Goal: Task Accomplishment & Management: Manage account settings

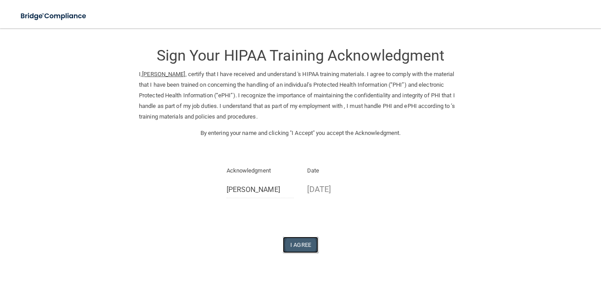
click at [314, 243] on button "I Agree" at bounding box center [300, 245] width 35 height 16
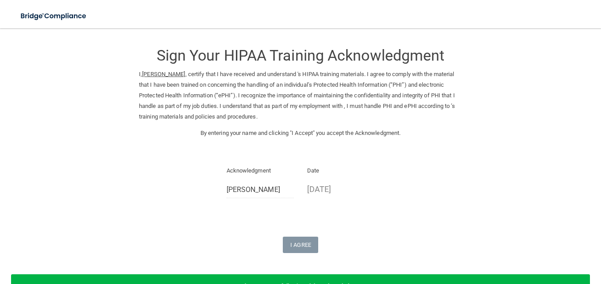
scroll to position [1, 0]
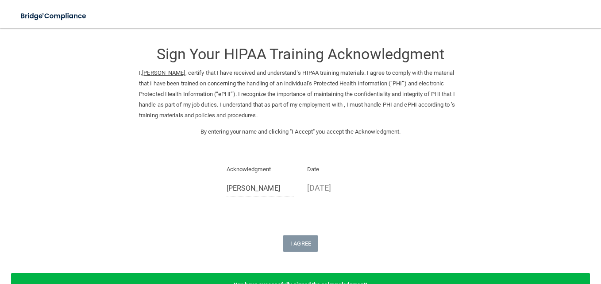
click at [325, 189] on p "[DATE]" at bounding box center [341, 188] width 68 height 15
drag, startPoint x: 325, startPoint y: 189, endPoint x: 332, endPoint y: 188, distance: 6.7
click at [332, 188] on p "[DATE]" at bounding box center [341, 188] width 68 height 15
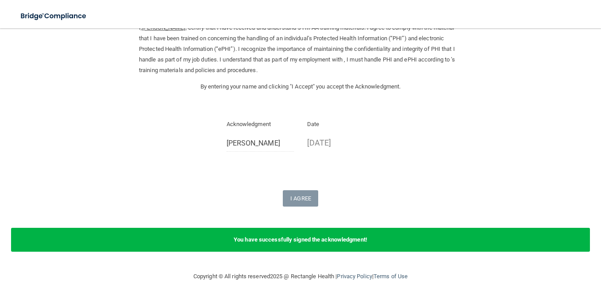
scroll to position [48, 0]
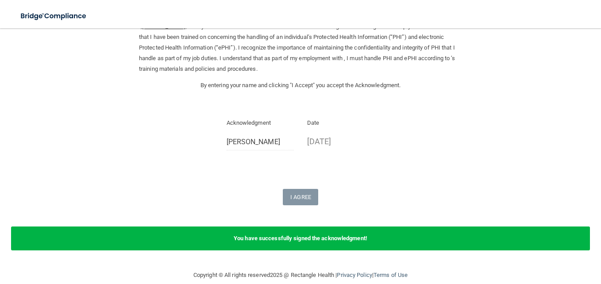
click at [350, 233] on div "You have successfully signed the acknowledgment!" at bounding box center [300, 239] width 579 height 24
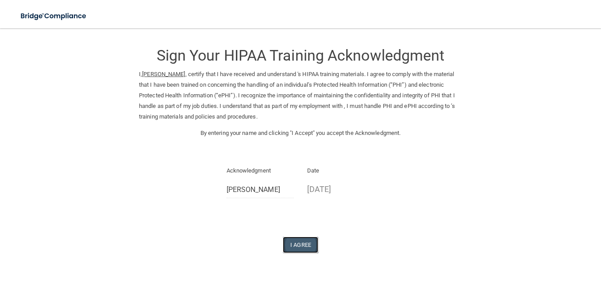
click at [297, 246] on button "I Agree" at bounding box center [300, 245] width 35 height 16
click at [297, 245] on button "I Agree" at bounding box center [300, 245] width 35 height 16
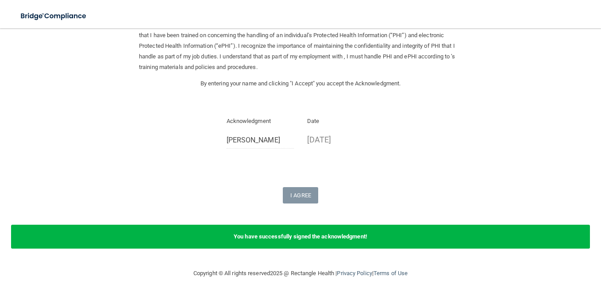
scroll to position [60, 0]
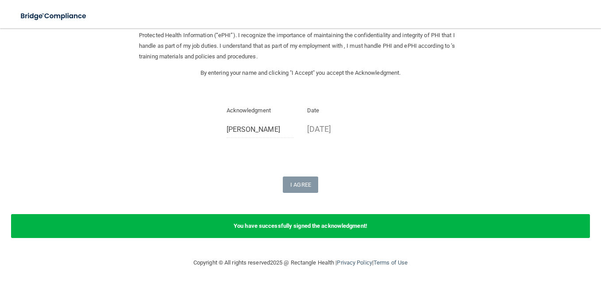
click at [447, 222] on div "You have successfully signed the acknowledgment!" at bounding box center [300, 226] width 579 height 24
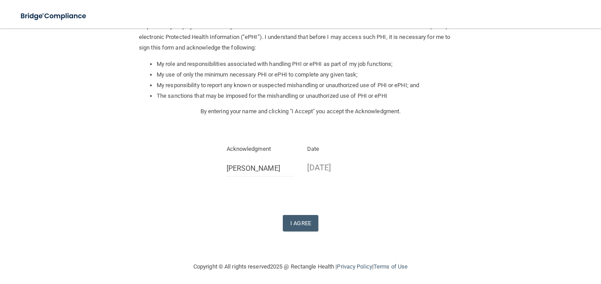
scroll to position [111, 0]
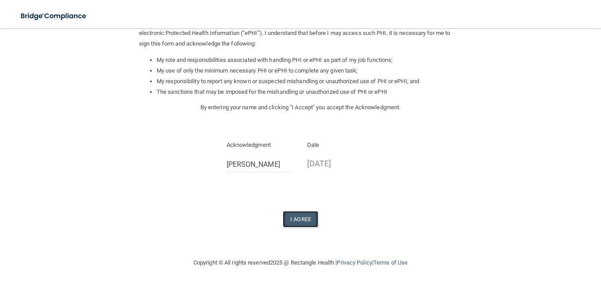
click at [288, 218] on button "I Agree" at bounding box center [300, 219] width 35 height 16
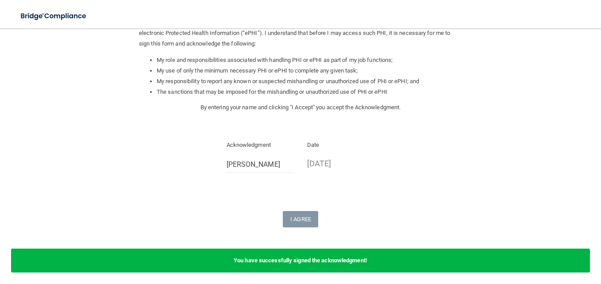
drag, startPoint x: 520, startPoint y: 256, endPoint x: 573, endPoint y: 265, distance: 53.8
click at [572, 266] on div "You have successfully signed the acknowledgment!" at bounding box center [300, 261] width 579 height 24
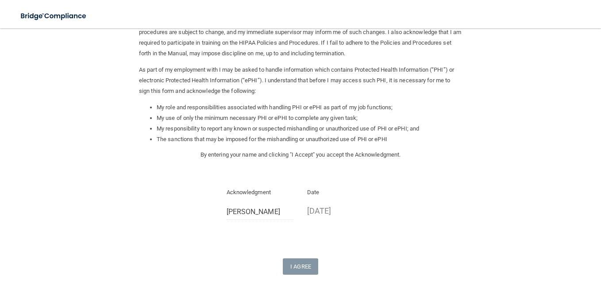
scroll to position [52, 0]
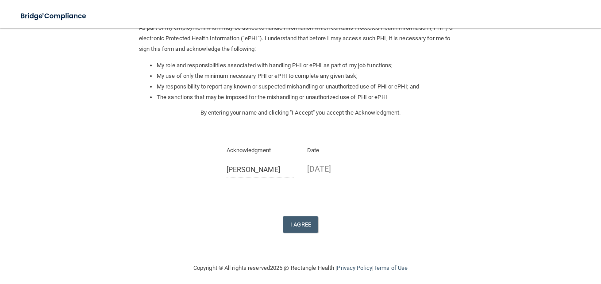
scroll to position [111, 0]
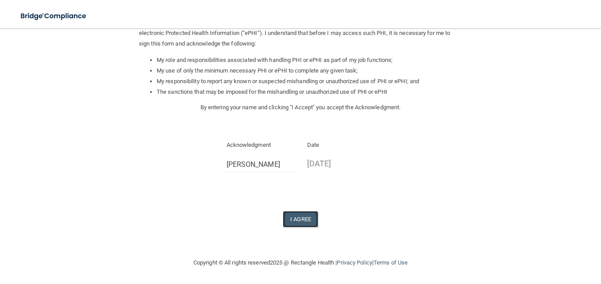
click at [304, 218] on button "I Agree" at bounding box center [300, 219] width 35 height 16
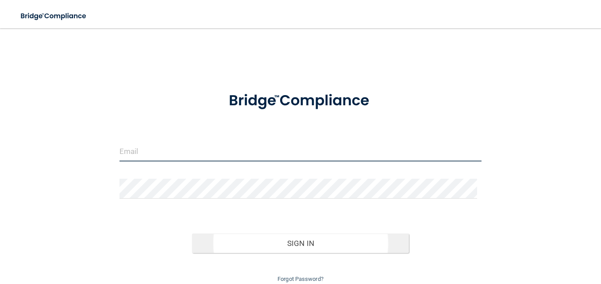
type input "[EMAIL_ADDRESS][DOMAIN_NAME]"
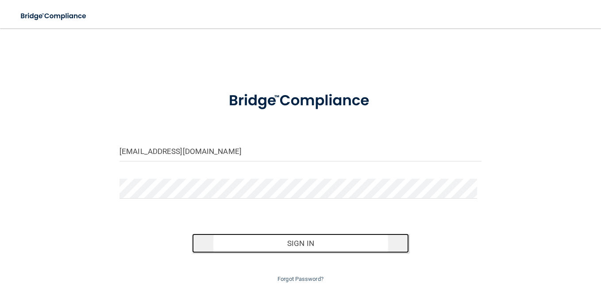
click at [287, 239] on button "Sign In" at bounding box center [300, 243] width 217 height 19
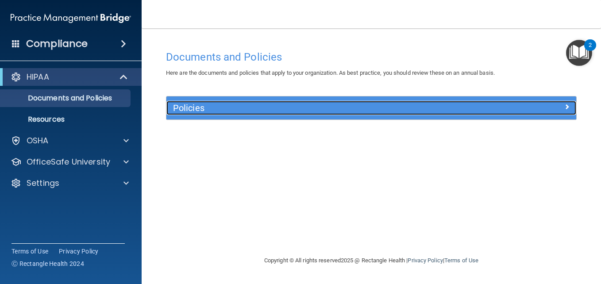
click at [325, 110] on h5 "Policies" at bounding box center [320, 108] width 294 height 10
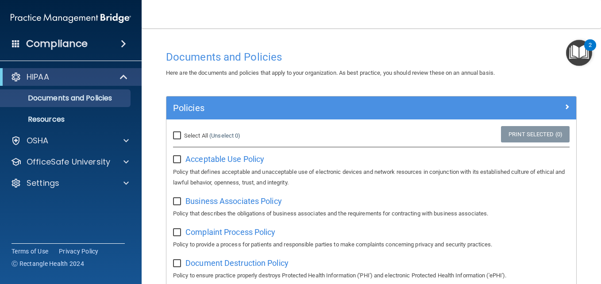
click at [177, 135] on input "Select All (Unselect 0) Unselect All" at bounding box center [178, 135] width 10 height 7
checkbox input "true"
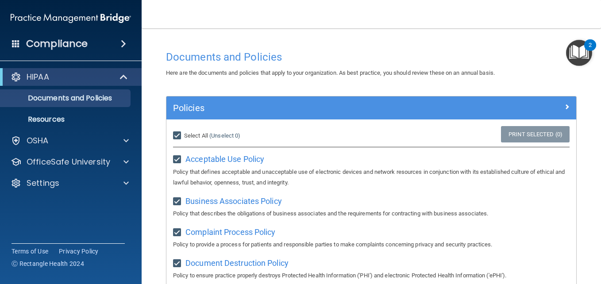
checkbox input "true"
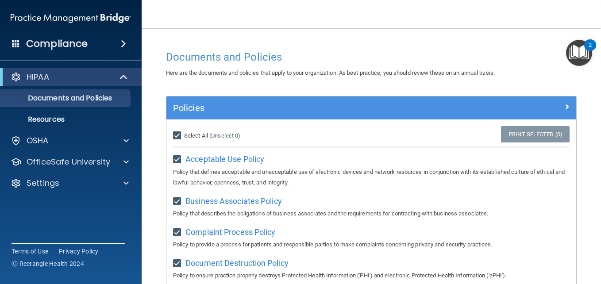
checkbox input "true"
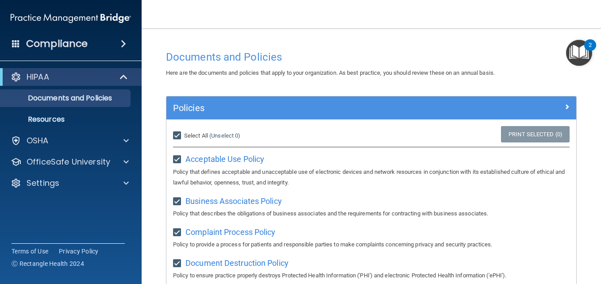
checkbox input "true"
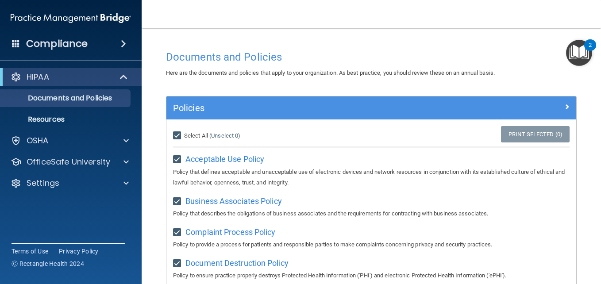
checkbox input "true"
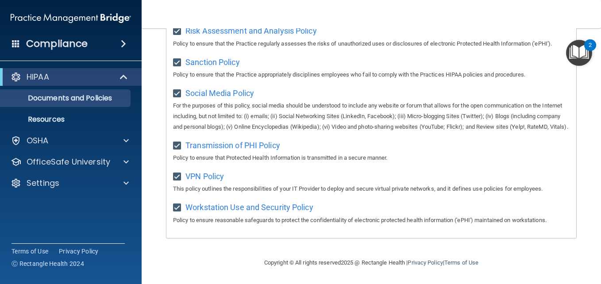
scroll to position [688, 0]
click at [23, 70] on div "HIPAA" at bounding box center [71, 77] width 142 height 18
click at [60, 98] on p "Documents and Policies" at bounding box center [66, 98] width 121 height 9
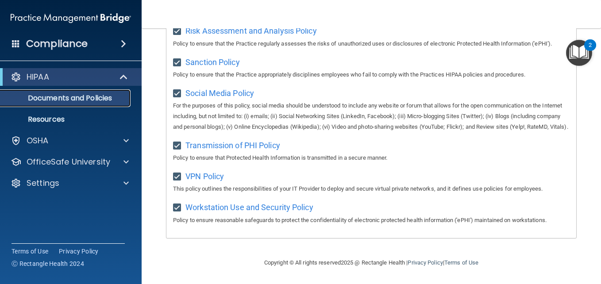
click at [60, 98] on p "Documents and Policies" at bounding box center [66, 98] width 121 height 9
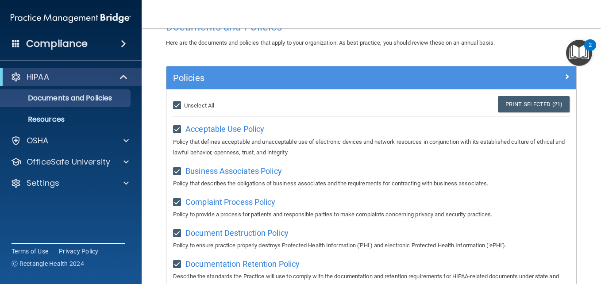
scroll to position [0, 0]
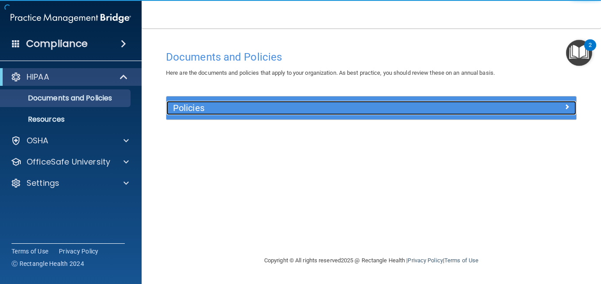
click at [566, 106] on span at bounding box center [566, 106] width 5 height 11
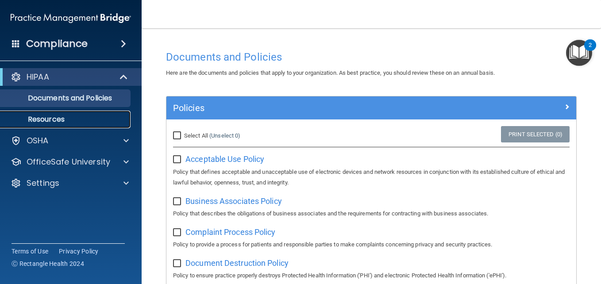
drag, startPoint x: 562, startPoint y: 105, endPoint x: 57, endPoint y: 118, distance: 504.6
click at [57, 118] on p "Resources" at bounding box center [66, 119] width 121 height 9
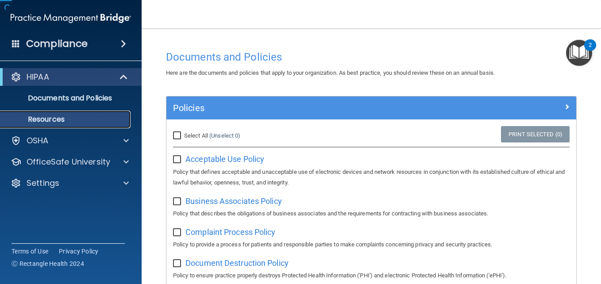
click at [57, 118] on p "Resources" at bounding box center [66, 119] width 121 height 9
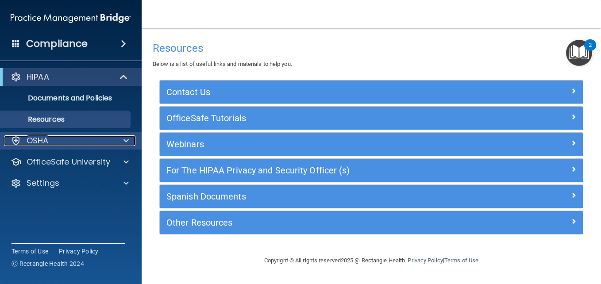
click at [71, 141] on div "OSHA" at bounding box center [59, 140] width 110 height 11
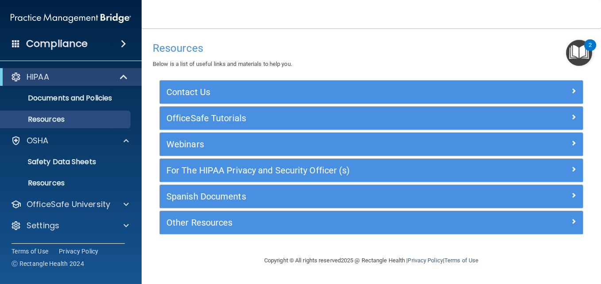
click at [121, 43] on span at bounding box center [123, 43] width 5 height 11
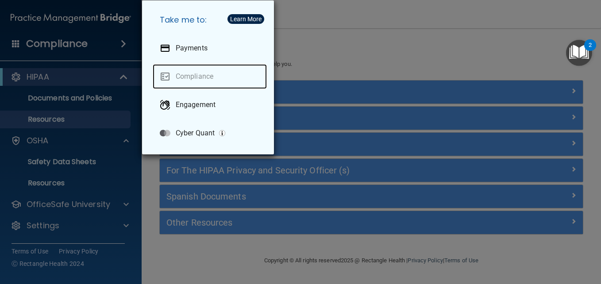
click at [198, 76] on link "Compliance" at bounding box center [210, 76] width 114 height 25
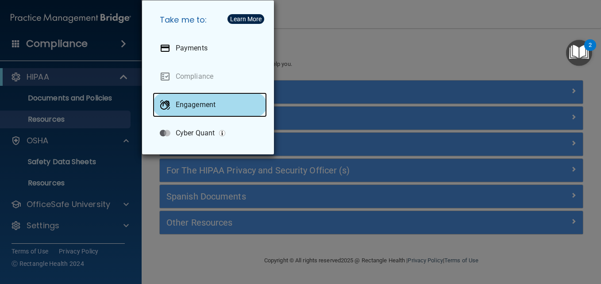
click at [200, 106] on p "Engagement" at bounding box center [196, 104] width 40 height 9
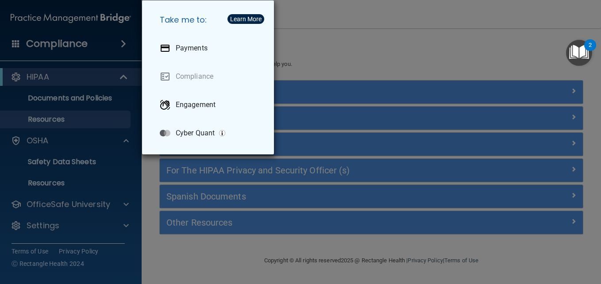
click at [357, 49] on div "Take me to: Payments Compliance Engagement Cyber Quant" at bounding box center [300, 142] width 601 height 284
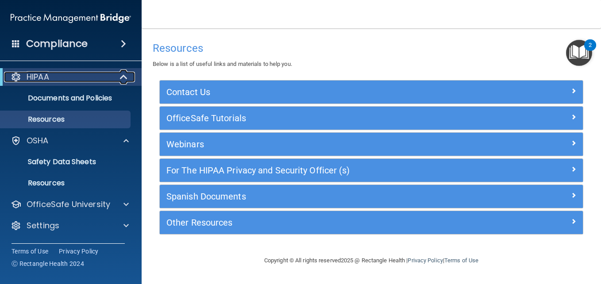
click at [19, 79] on div at bounding box center [16, 77] width 11 height 11
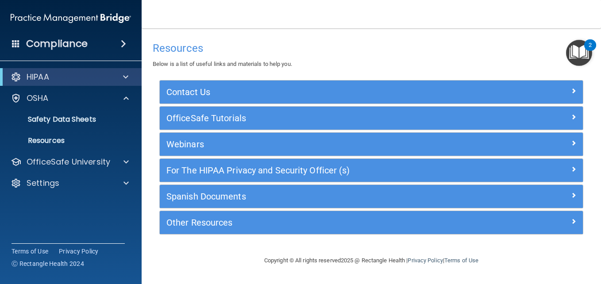
click at [575, 50] on img "Open Resource Center, 2 new notifications" at bounding box center [579, 53] width 26 height 26
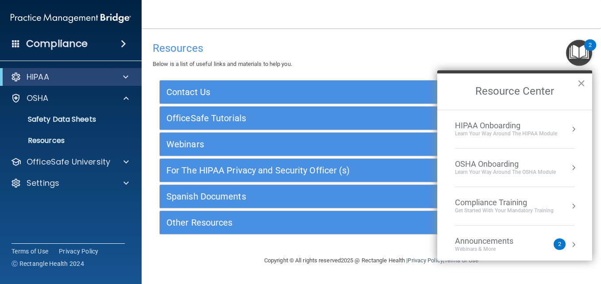
click at [506, 133] on div "Learn Your Way around the HIPAA module" at bounding box center [506, 134] width 102 height 8
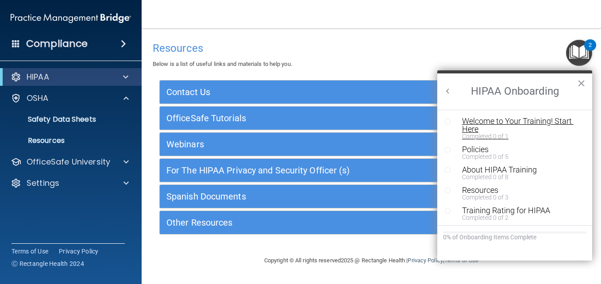
click at [502, 123] on div "Welcome to Your Training! Start Here" at bounding box center [518, 125] width 112 height 16
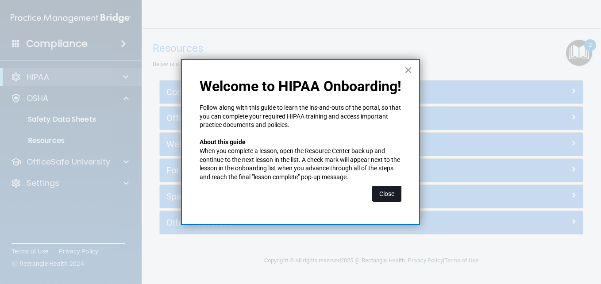
click at [389, 196] on button "Close" at bounding box center [386, 194] width 29 height 16
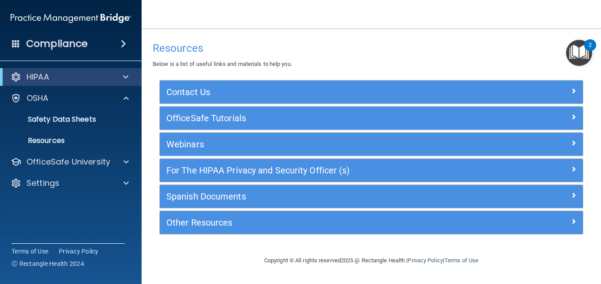
click at [578, 50] on img "Open Resource Center, 2 new notifications" at bounding box center [579, 53] width 26 height 26
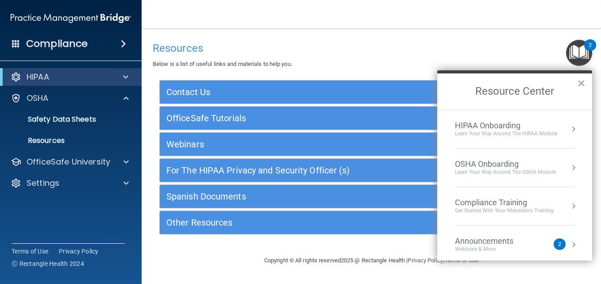
click at [569, 166] on button "Resource Center" at bounding box center [573, 167] width 9 height 9
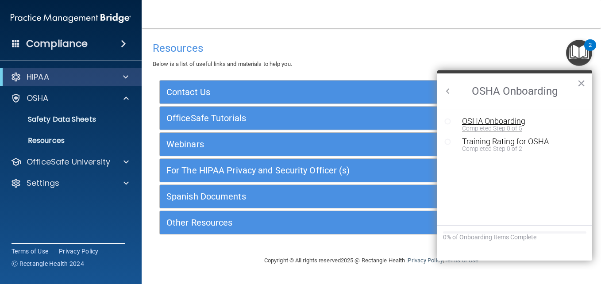
click at [512, 125] on div "Completed Step 0 of 5" at bounding box center [521, 128] width 119 height 6
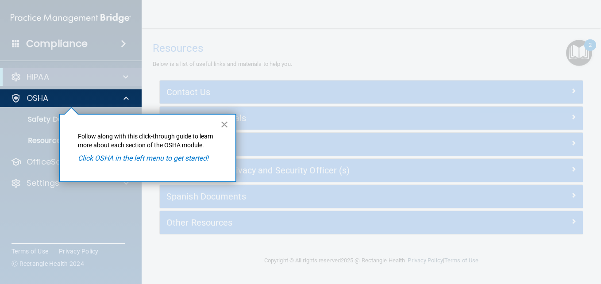
click at [224, 122] on button "×" at bounding box center [224, 124] width 8 height 14
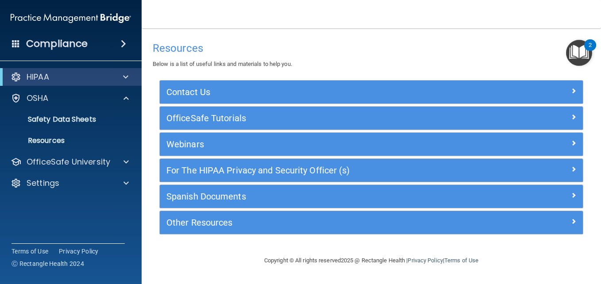
click at [581, 59] on img "Open Resource Center, 2 new notifications" at bounding box center [579, 53] width 26 height 26
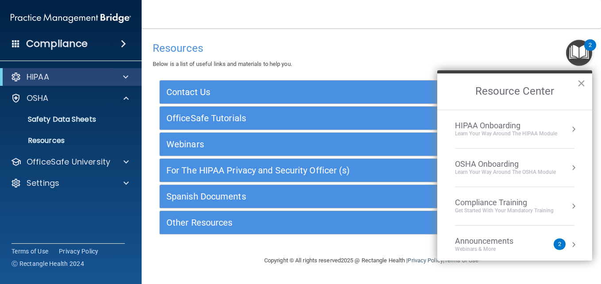
click at [554, 240] on div "2" at bounding box center [560, 245] width 12 height 12
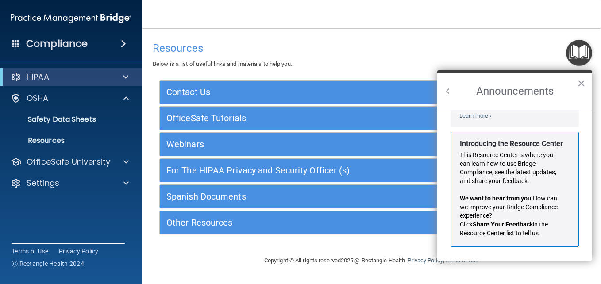
scroll to position [155, 0]
click at [553, 216] on p "We want to hear from you! How can we improve your Bridge Compliance experience?" at bounding box center [511, 207] width 103 height 26
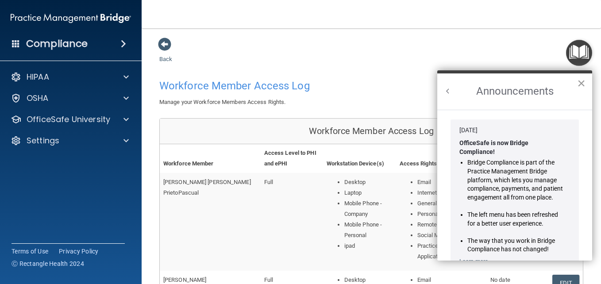
click at [581, 85] on button "×" at bounding box center [581, 83] width 8 height 14
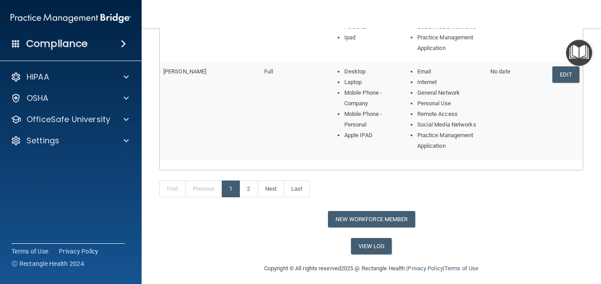
scroll to position [505, 0]
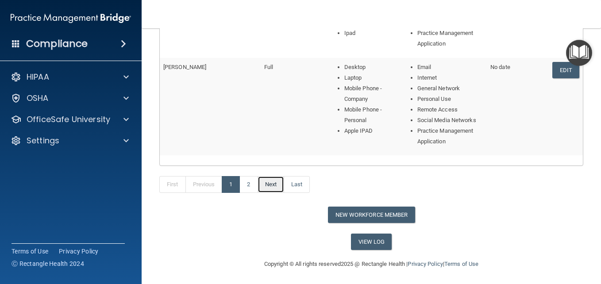
click at [268, 182] on link "Next" at bounding box center [271, 184] width 27 height 17
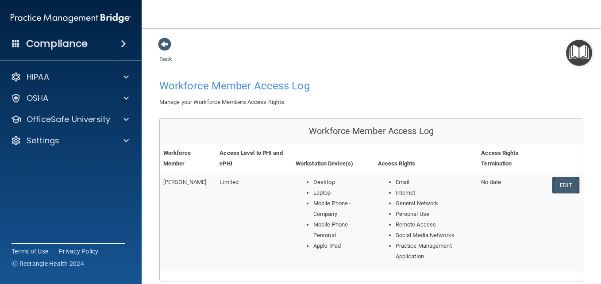
click at [558, 184] on link "Edit" at bounding box center [565, 185] width 27 height 16
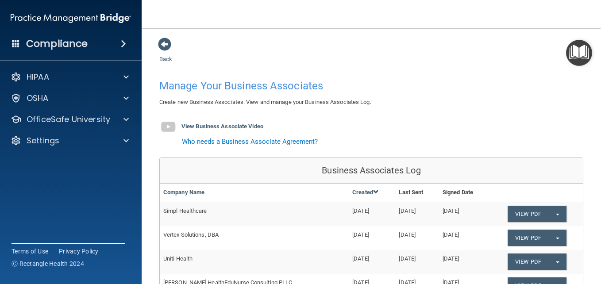
drag, startPoint x: 600, startPoint y: 108, endPoint x: 536, endPoint y: 58, distance: 81.0
drag, startPoint x: 536, startPoint y: 58, endPoint x: 496, endPoint y: 45, distance: 42.0
click at [496, 45] on div "Back Manage Your Business Associates Create new Business Associates. View and m…" at bounding box center [371, 250] width 424 height 427
drag, startPoint x: 600, startPoint y: 153, endPoint x: 535, endPoint y: 37, distance: 133.3
click at [535, 37] on main "Back Manage Your Business Associates Create new Business Associates. View and m…" at bounding box center [371, 156] width 459 height 256
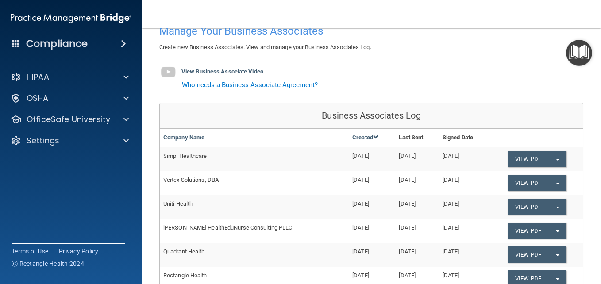
scroll to position [58, 0]
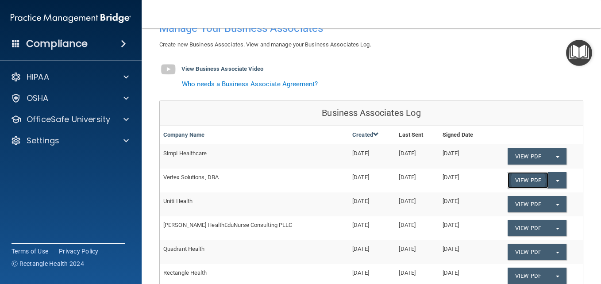
click at [540, 165] on link "View PDF" at bounding box center [528, 156] width 41 height 16
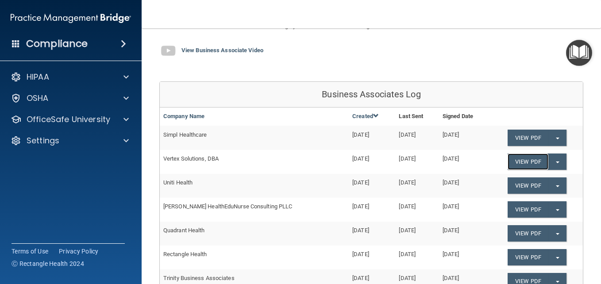
scroll to position [57, 0]
